Goal: Task Accomplishment & Management: Use online tool/utility

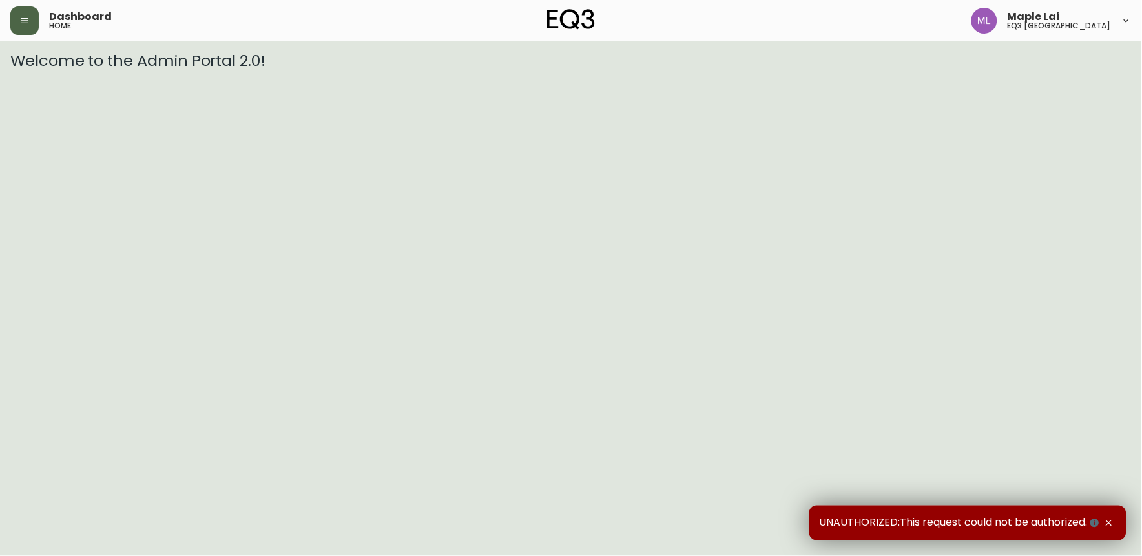
click at [30, 22] on button "button" at bounding box center [24, 20] width 28 height 28
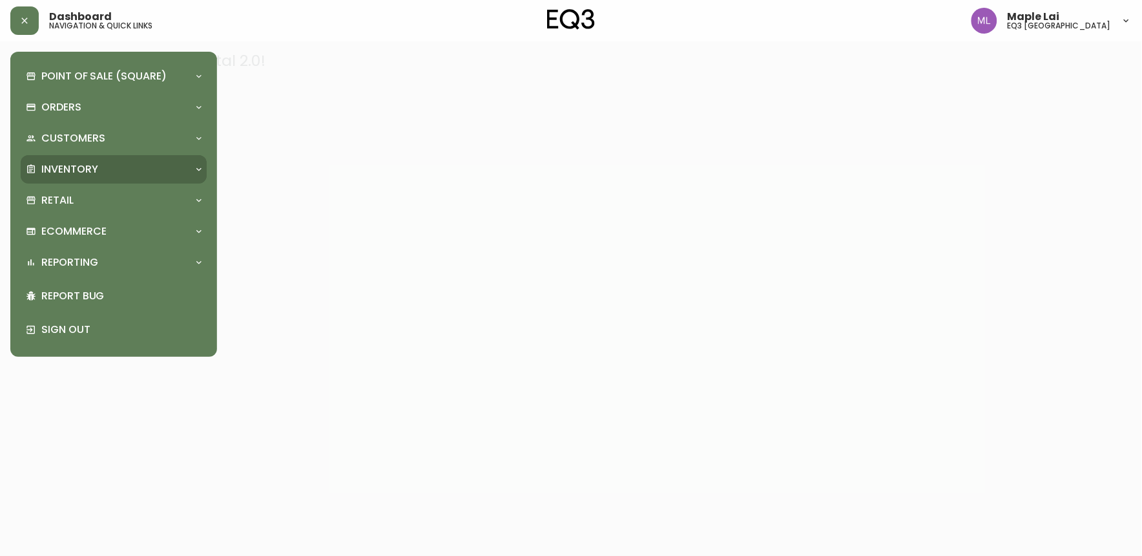
click at [89, 163] on p "Inventory" at bounding box center [69, 169] width 57 height 14
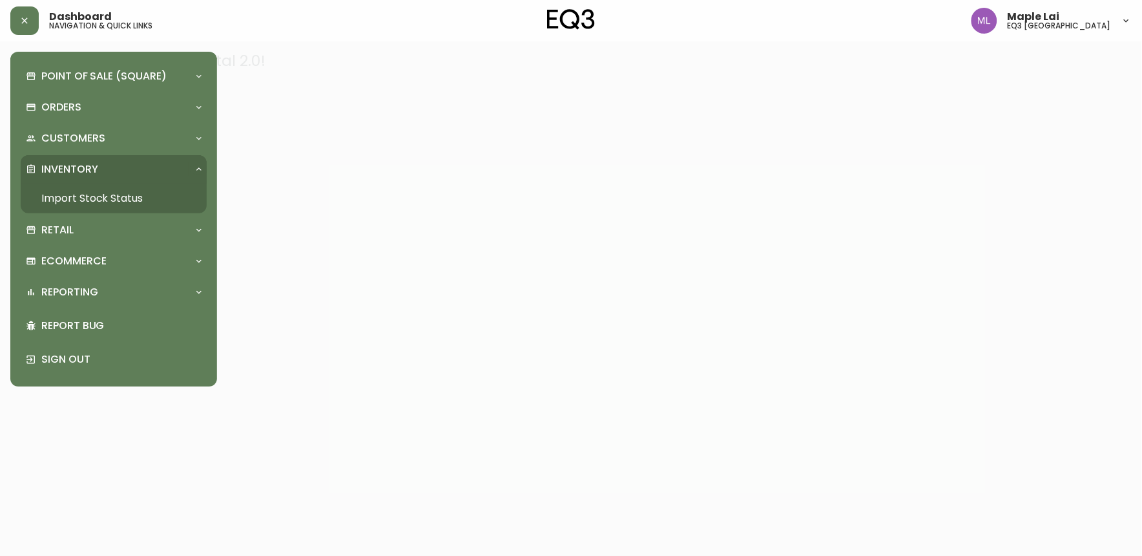
click at [74, 195] on link "Import Stock Status" at bounding box center [114, 199] width 186 height 30
